Goal: Task Accomplishment & Management: Use online tool/utility

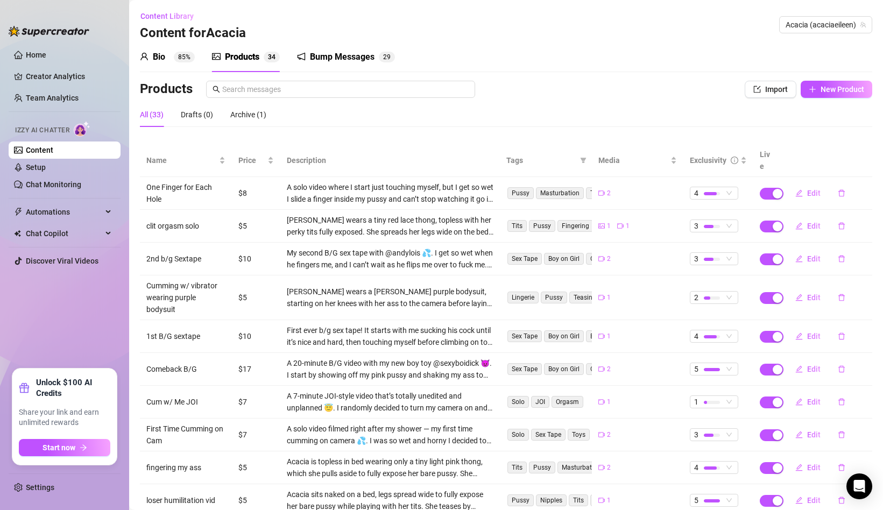
scroll to position [46, 0]
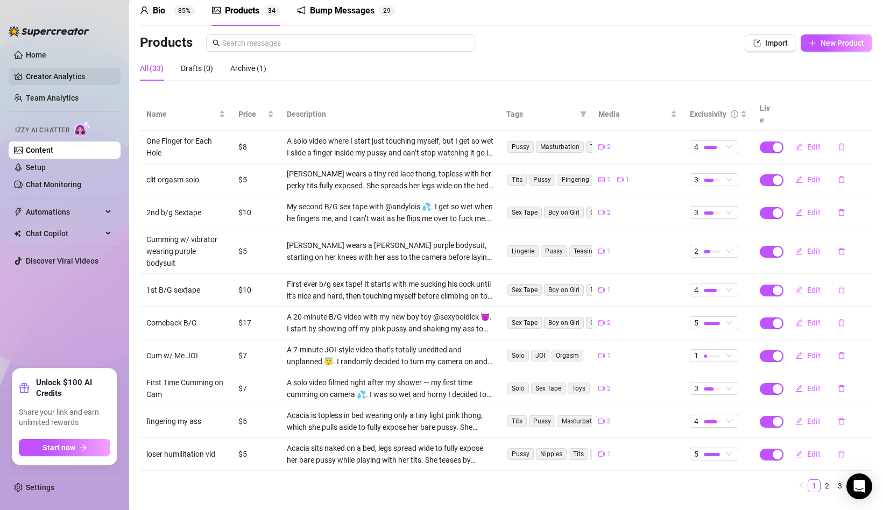
click at [67, 81] on link "Creator Analytics" at bounding box center [69, 76] width 86 height 17
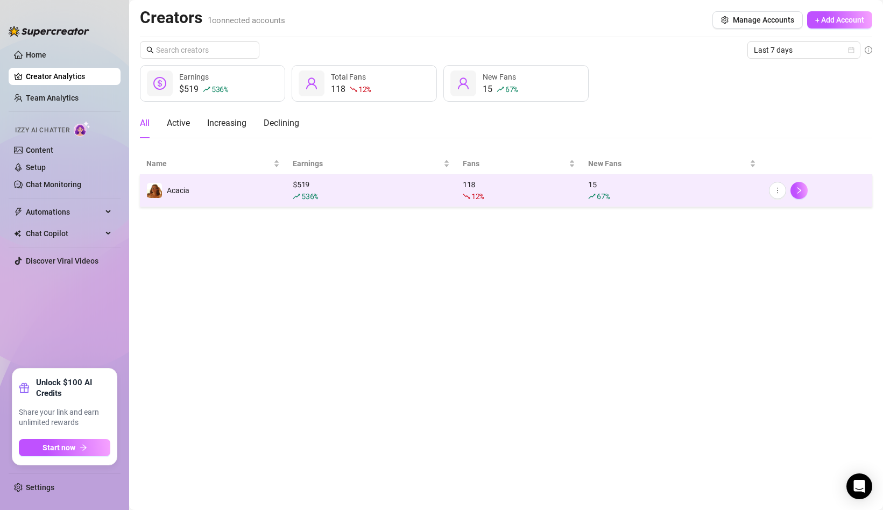
click at [292, 189] on td "$ 519 536 %" at bounding box center [371, 190] width 170 height 33
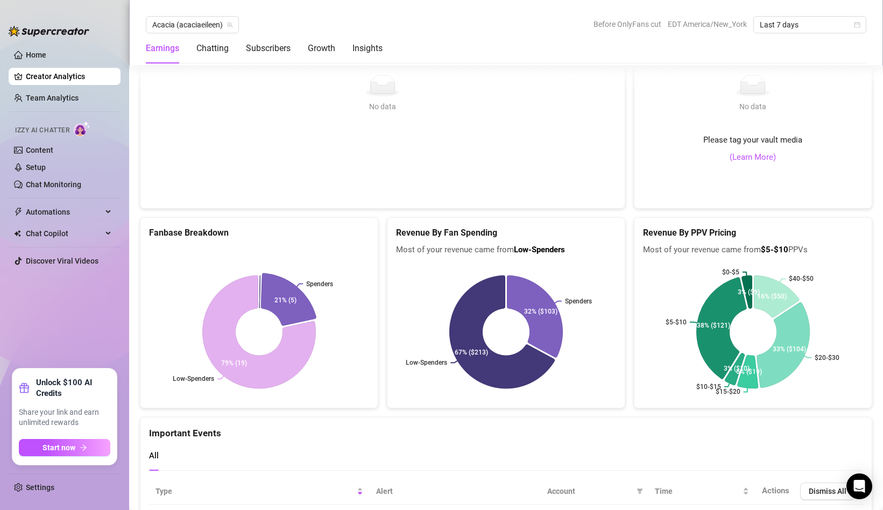
scroll to position [1786, 0]
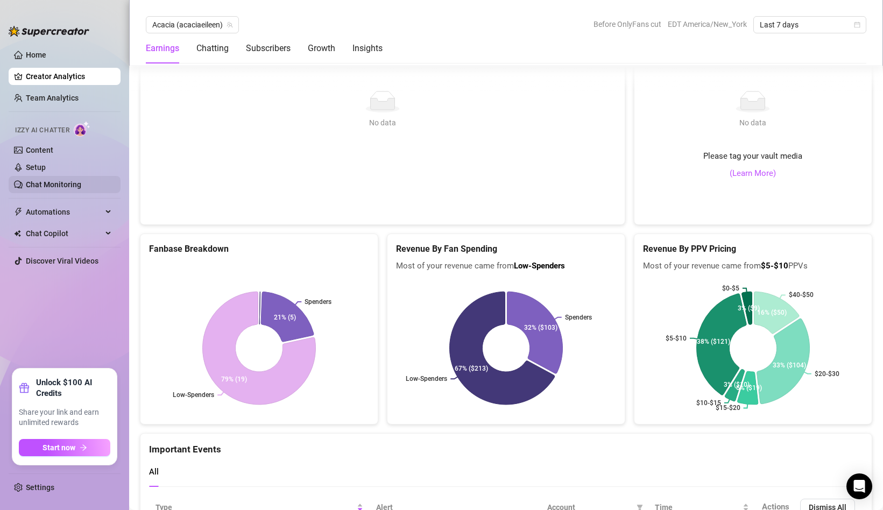
click at [45, 182] on link "Chat Monitoring" at bounding box center [53, 184] width 55 height 9
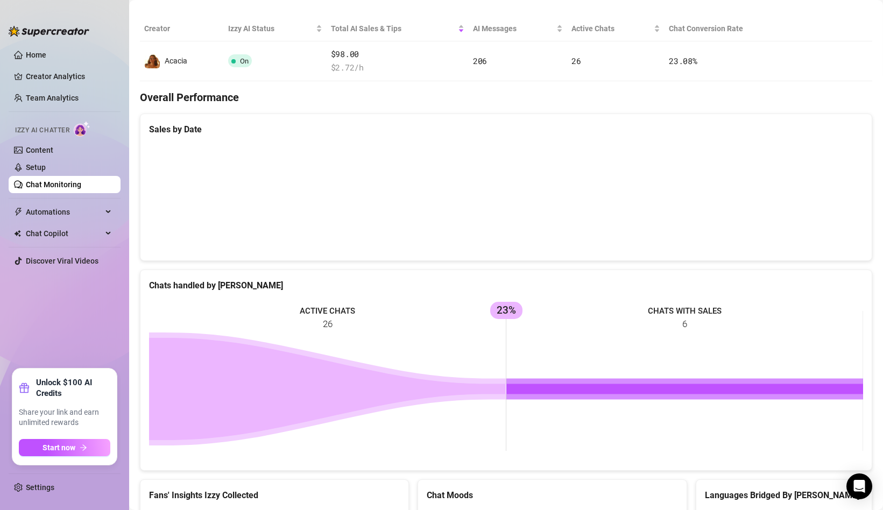
scroll to position [199, 0]
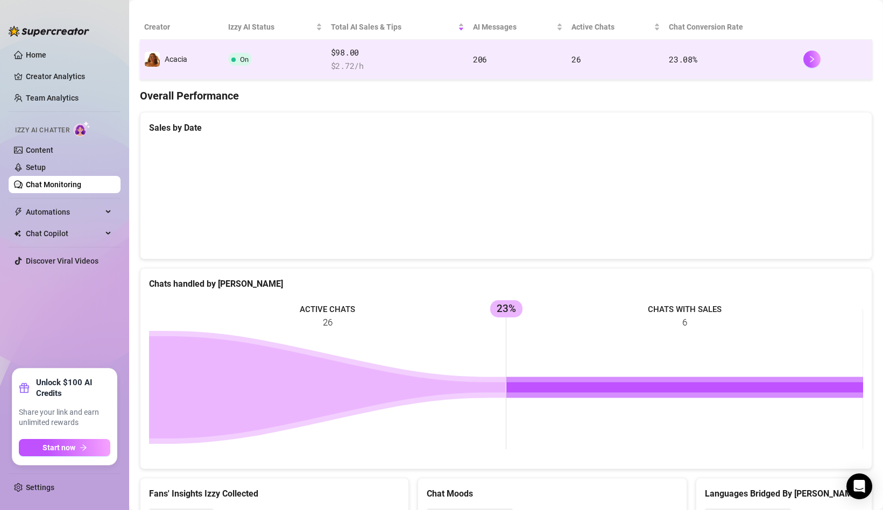
click at [486, 53] on td "206" at bounding box center [518, 60] width 99 height 40
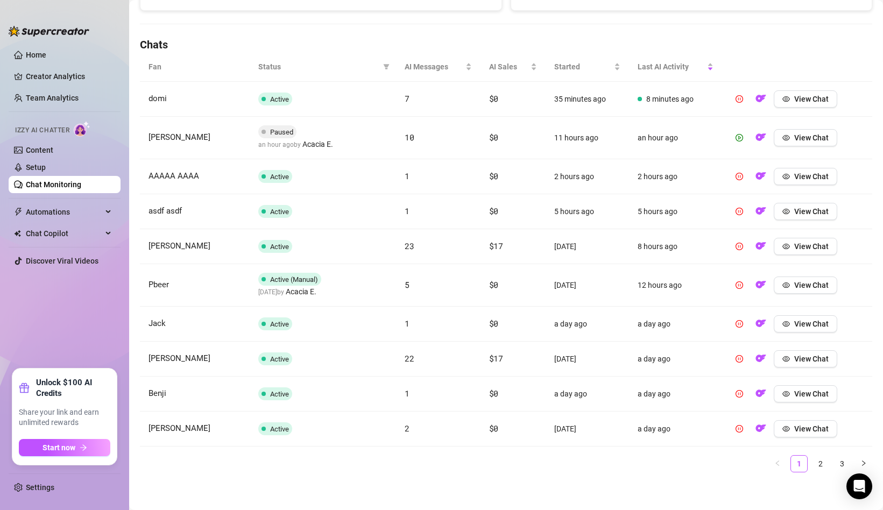
scroll to position [352, 0]
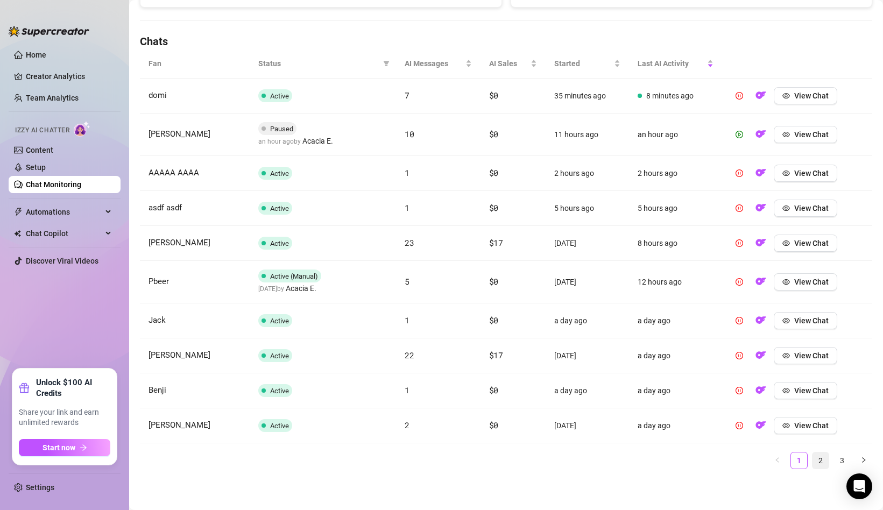
click at [819, 457] on link "2" at bounding box center [821, 461] width 16 height 16
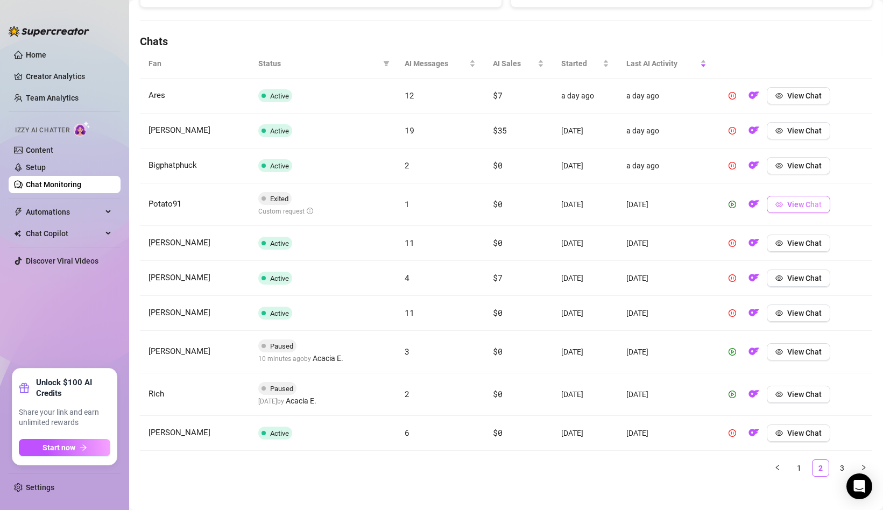
click at [812, 203] on span "View Chat" at bounding box center [805, 204] width 34 height 9
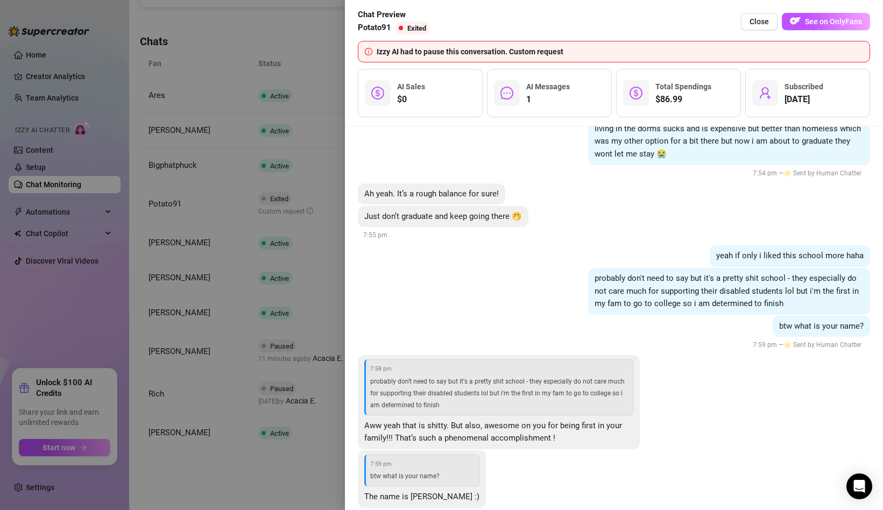
scroll to position [938, 0]
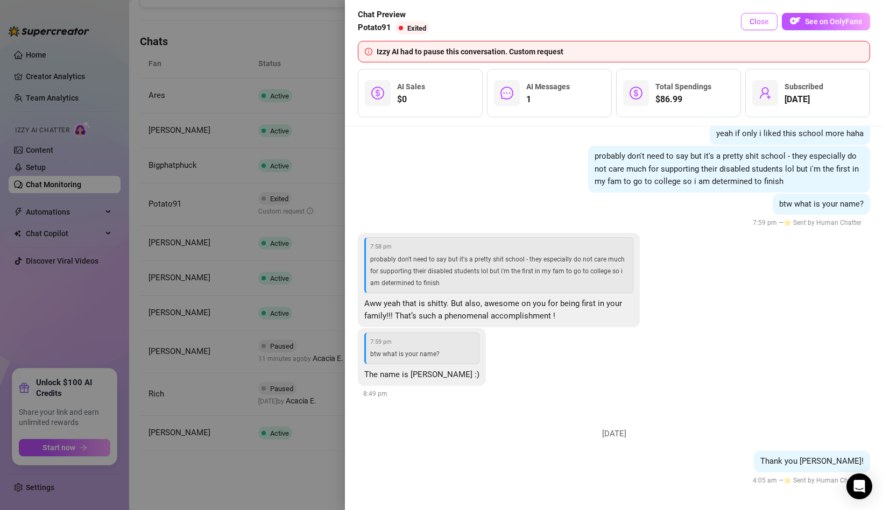
click at [762, 24] on span "Close" at bounding box center [759, 21] width 19 height 9
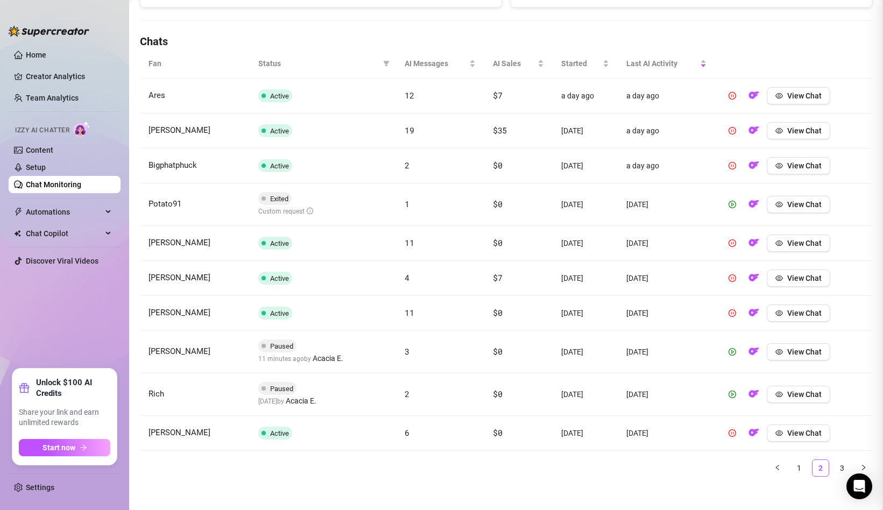
scroll to position [0, 0]
click at [845, 470] on link "3" at bounding box center [842, 468] width 16 height 16
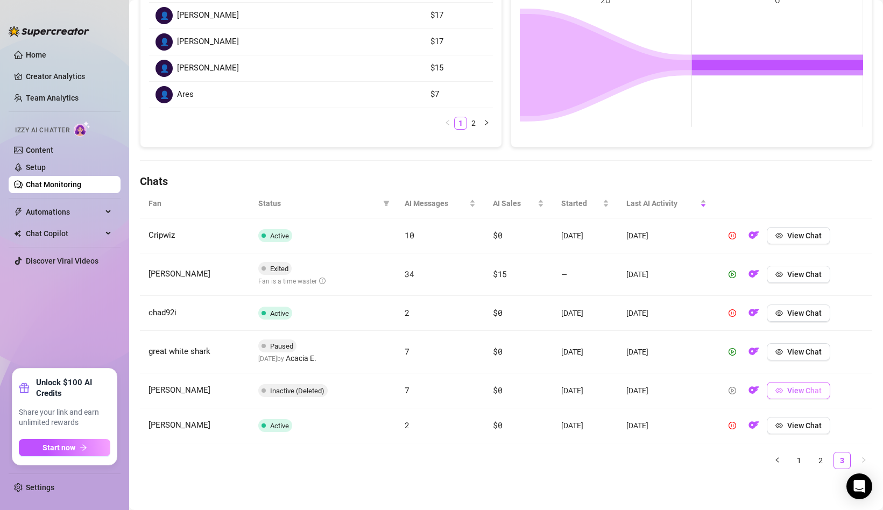
click at [822, 389] on span "View Chat" at bounding box center [805, 390] width 34 height 9
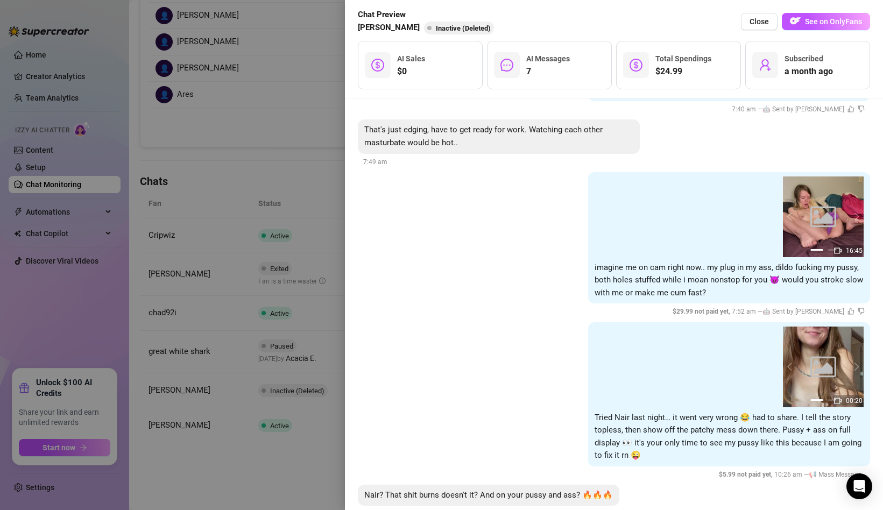
scroll to position [2315, 0]
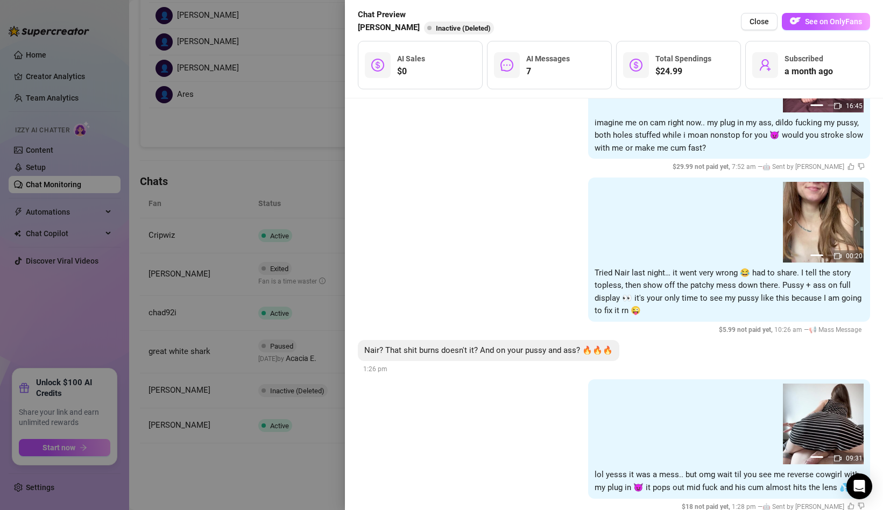
click at [274, 457] on div at bounding box center [441, 255] width 883 height 510
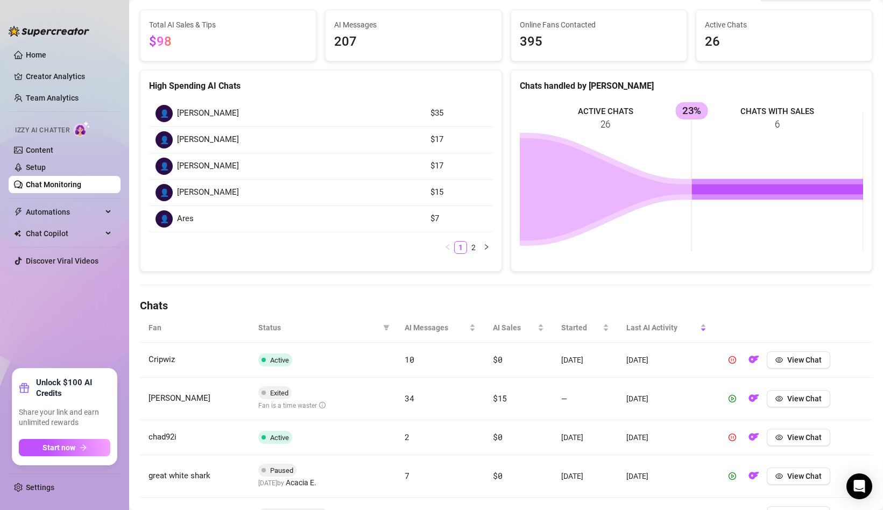
scroll to position [0, 0]
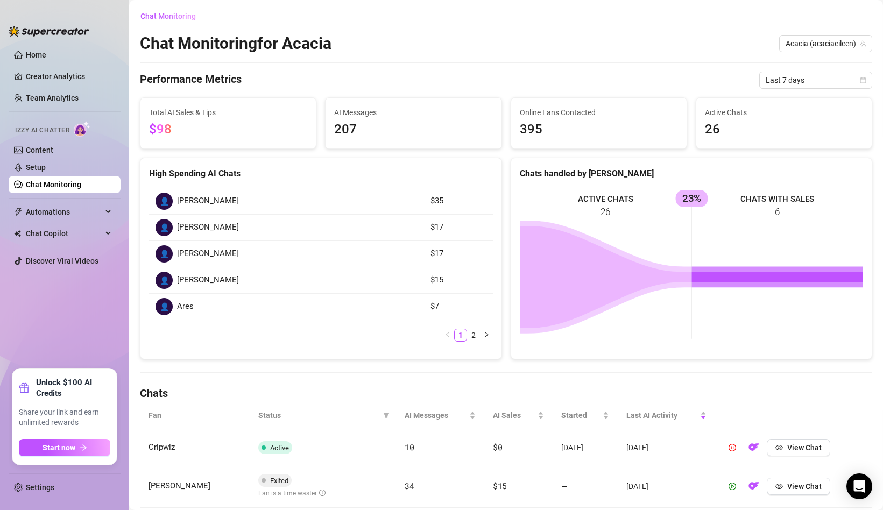
click at [65, 187] on link "Chat Monitoring" at bounding box center [53, 184] width 55 height 9
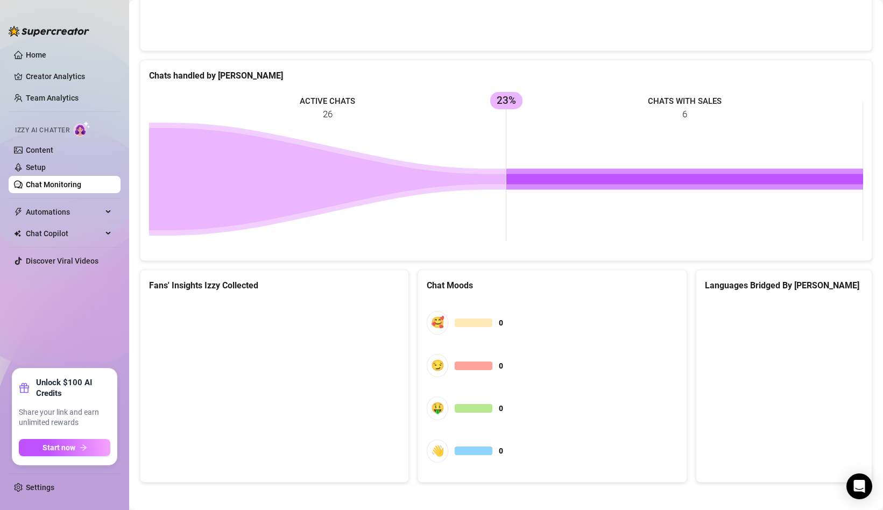
scroll to position [412, 0]
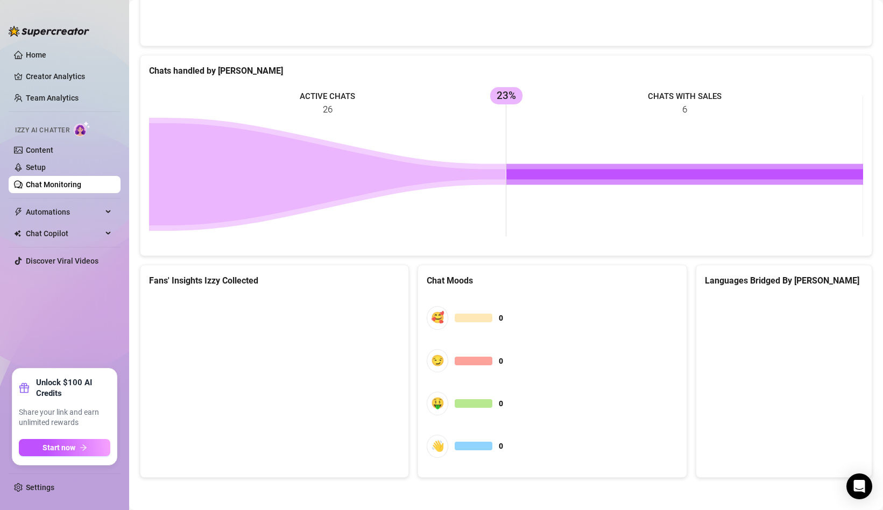
click at [461, 416] on div "🥰 0 😏 0 🤑 0 👋 0" at bounding box center [552, 382] width 251 height 173
